Goal: Check status

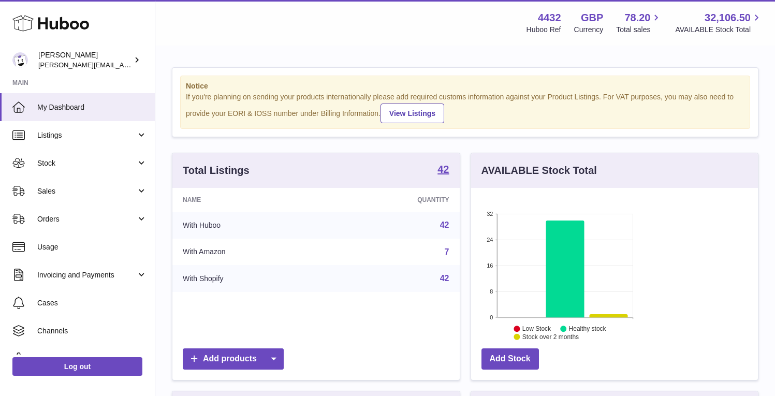
scroll to position [162, 187]
click at [118, 199] on link "Sales" at bounding box center [77, 191] width 155 height 28
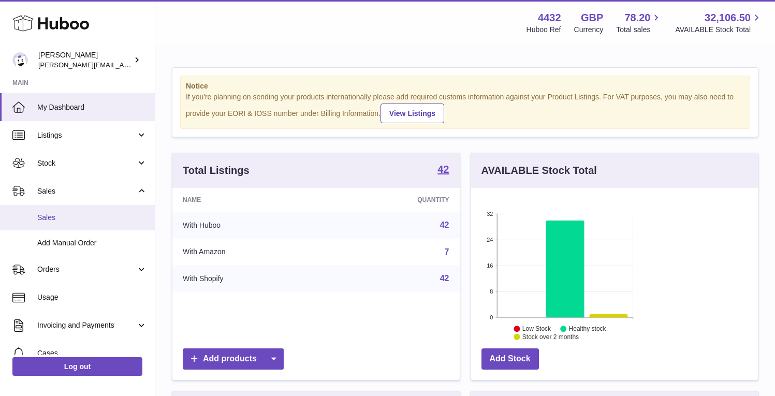
click at [112, 219] on span "Sales" at bounding box center [92, 218] width 110 height 10
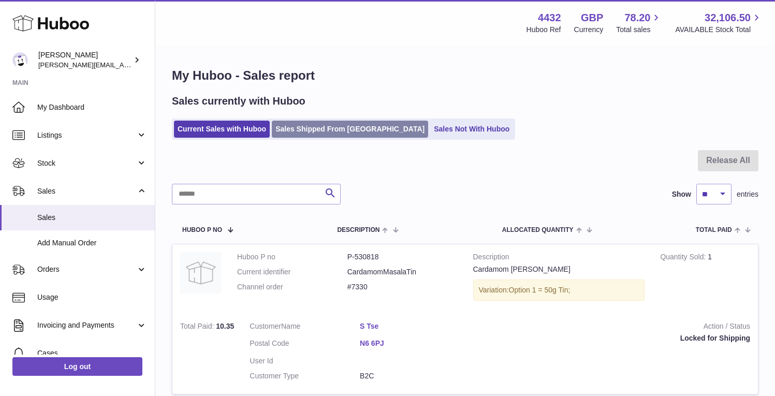
click at [328, 128] on link "Sales Shipped From [GEOGRAPHIC_DATA]" at bounding box center [350, 129] width 156 height 17
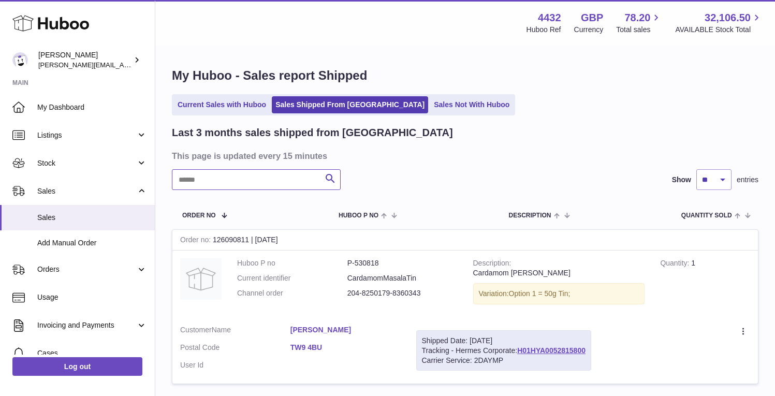
click at [278, 175] on input "text" at bounding box center [256, 179] width 169 height 21
type input "*"
type input "********"
drag, startPoint x: 258, startPoint y: 260, endPoint x: 176, endPoint y: 257, distance: 82.9
click at [176, 257] on tr "Order no 125700997 | 30th Sep Huboo P no P-530818 Current identifier CardamomMa…" at bounding box center [465, 306] width 587 height 155
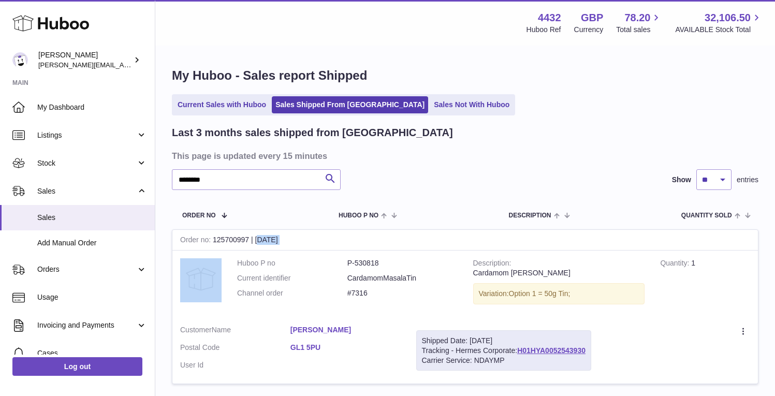
click at [176, 257] on td "Order no 125700997 | 30th Sep" at bounding box center [200, 284] width 57 height 67
drag, startPoint x: 256, startPoint y: 258, endPoint x: 181, endPoint y: 259, distance: 74.6
click at [181, 259] on td "Order no 125700997 | 30th Sep" at bounding box center [200, 284] width 57 height 67
copy div "125700997 | 30th Sep"
drag, startPoint x: 363, startPoint y: 260, endPoint x: 301, endPoint y: 259, distance: 61.6
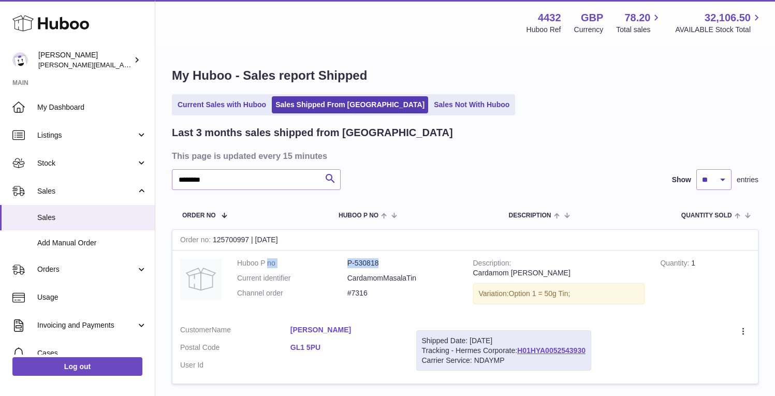
click at [301, 260] on dl "Huboo P no P-530818 Current identifier CardamomMasalaTin Channel order #7316" at bounding box center [347, 280] width 221 height 45
copy dl "Channel order #7316"
drag, startPoint x: 347, startPoint y: 303, endPoint x: 267, endPoint y: 303, distance: 80.8
click at [266, 303] on td "Huboo P no P-530818 Current identifier CardamomMasalaTin Channel order #7316" at bounding box center [347, 284] width 236 height 67
click at [430, 110] on link "Sales Not With Huboo" at bounding box center [471, 104] width 83 height 17
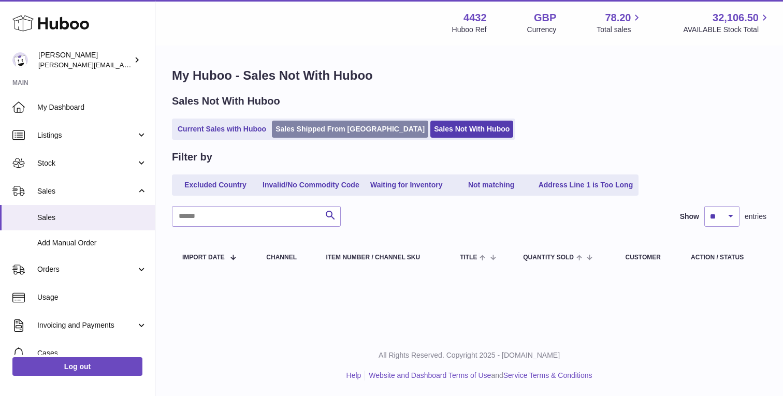
click at [335, 127] on link "Sales Shipped From Huboo" at bounding box center [350, 129] width 156 height 17
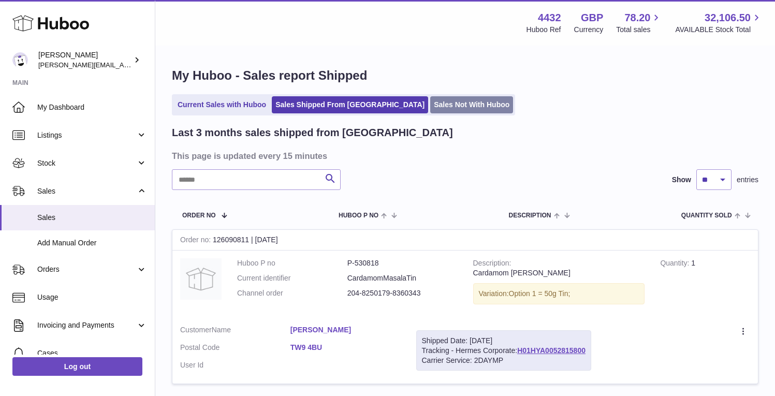
click at [430, 111] on link "Sales Not With Huboo" at bounding box center [471, 104] width 83 height 17
